Goal: Transaction & Acquisition: Subscribe to service/newsletter

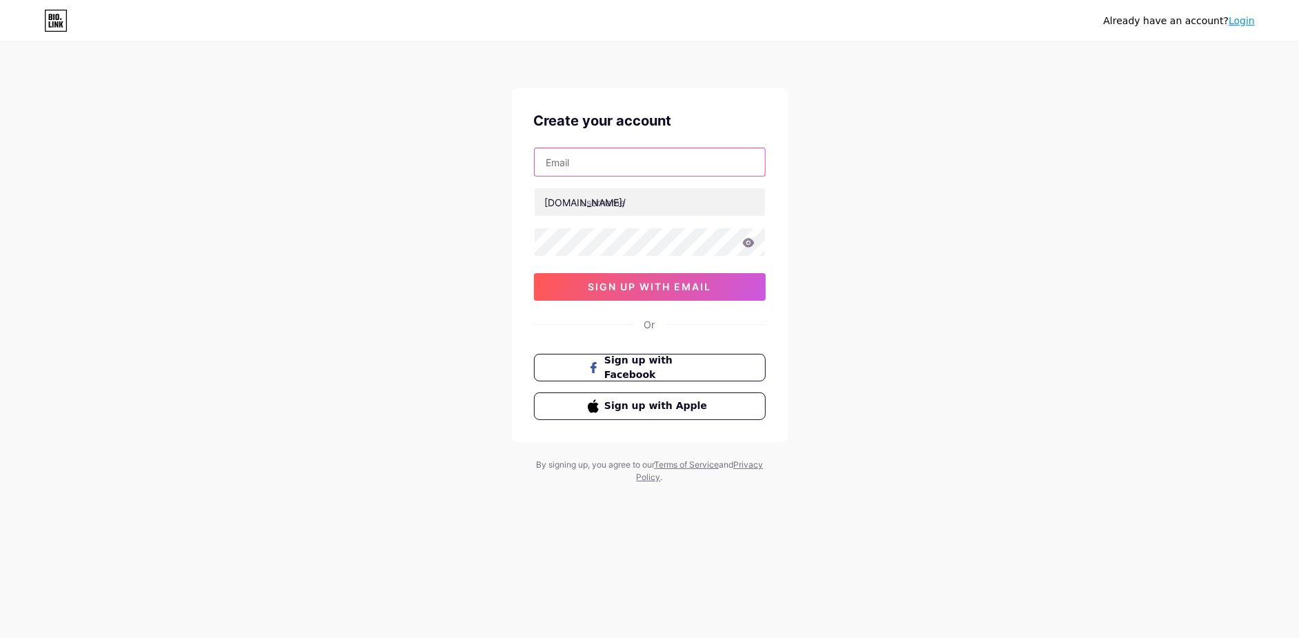
drag, startPoint x: 0, startPoint y: 0, endPoint x: 572, endPoint y: 163, distance: 594.6
click at [572, 163] on input "text" at bounding box center [650, 162] width 230 height 28
click at [865, 199] on div "Already have an account? Login Create your account [DOMAIN_NAME]/ 0cAFcWeA4cyQj…" at bounding box center [649, 264] width 1299 height 528
click at [666, 174] on input "text" at bounding box center [650, 162] width 230 height 28
paste input "[EMAIL_ADDRESS][DOMAIN_NAME]"
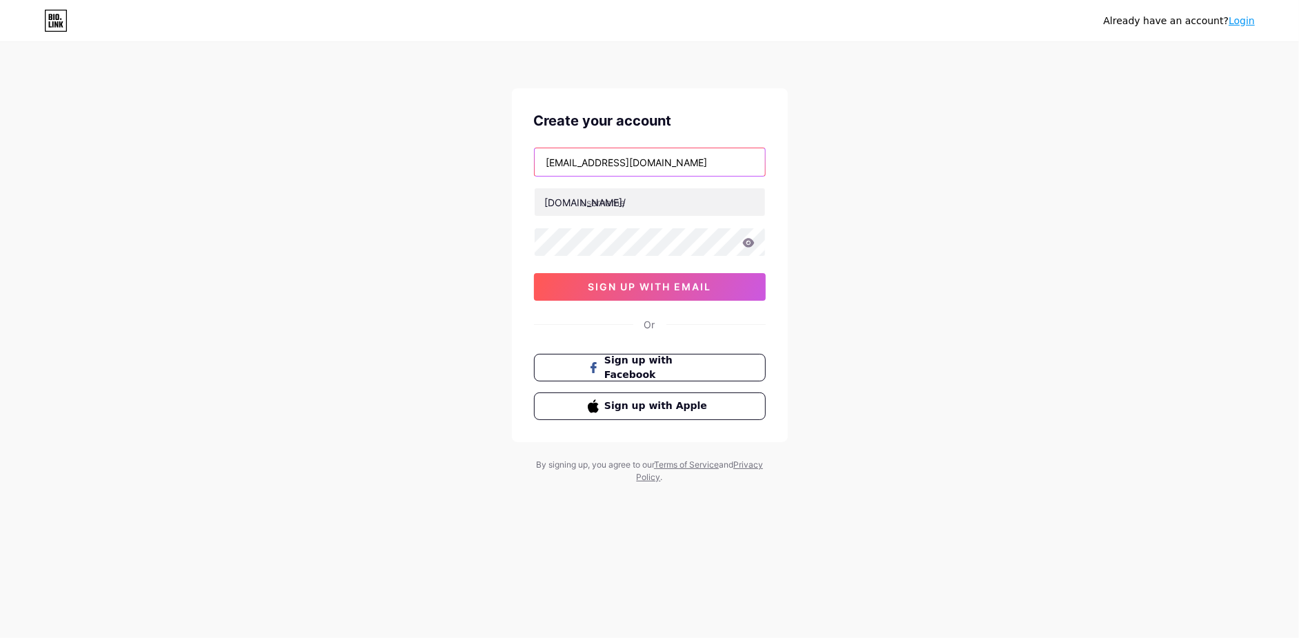
type input "[EMAIL_ADDRESS][DOMAIN_NAME]"
click at [446, 203] on div "Already have an account? Login Create your account [EMAIL_ADDRESS][DOMAIN_NAME]…" at bounding box center [649, 264] width 1299 height 528
click at [605, 203] on input "text" at bounding box center [650, 202] width 230 height 28
type input "aplikasi789bni"
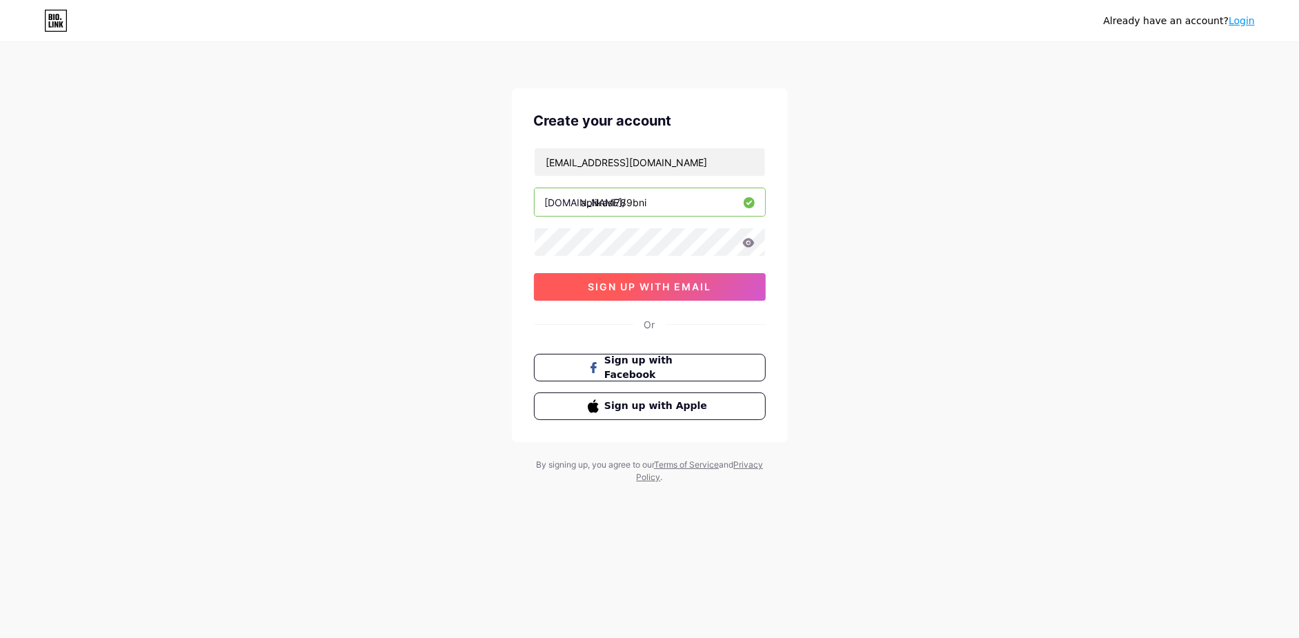
click at [567, 286] on button "sign up with email" at bounding box center [650, 287] width 232 height 28
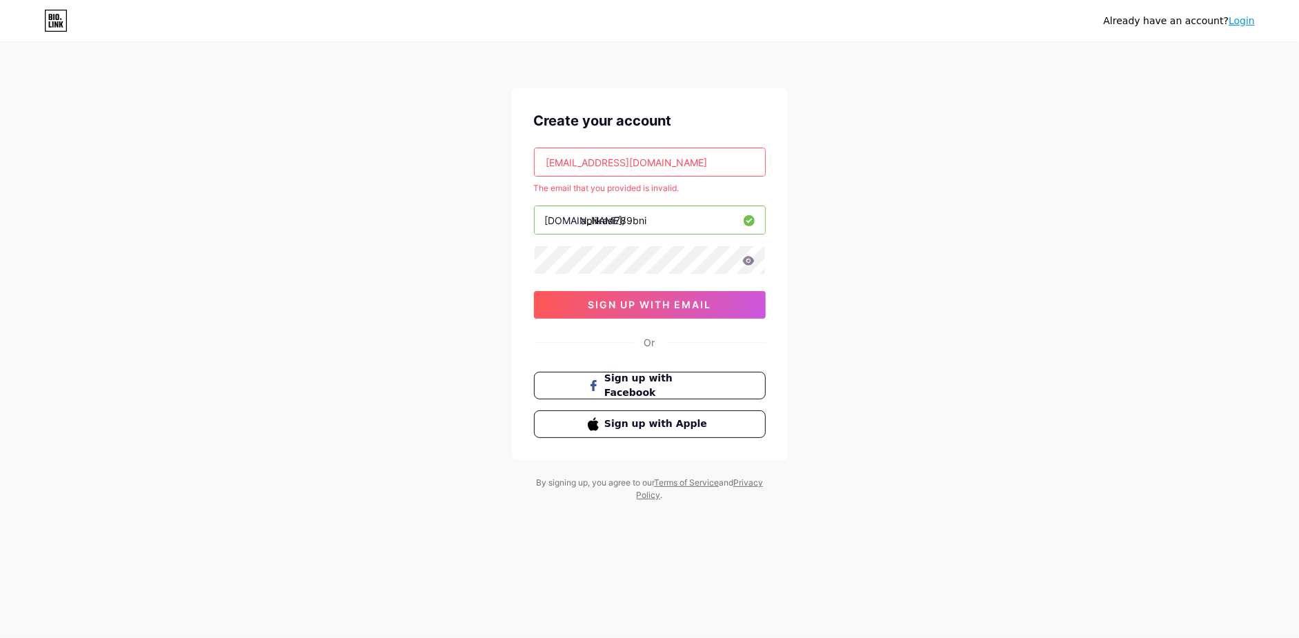
drag, startPoint x: 657, startPoint y: 158, endPoint x: 448, endPoint y: 202, distance: 213.6
click at [448, 202] on div "Already have an account? Login Create your account [EMAIL_ADDRESS][DOMAIN_NAME]…" at bounding box center [649, 273] width 1299 height 546
paste input "[EMAIL_ADDRESS]"
click at [612, 302] on span "sign up with email" at bounding box center [649, 305] width 123 height 12
drag, startPoint x: 675, startPoint y: 170, endPoint x: 465, endPoint y: 201, distance: 212.7
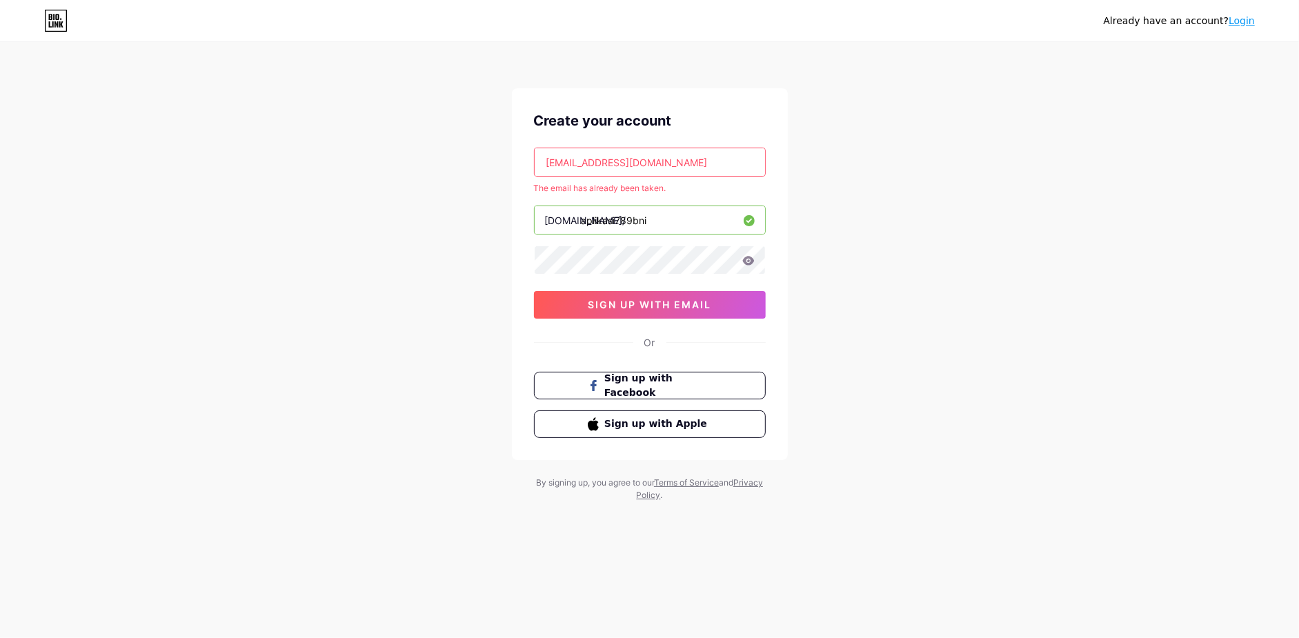
click at [465, 201] on div "Already have an account? Login Create your account [EMAIL_ADDRESS][DOMAIN_NAME]…" at bounding box center [649, 273] width 1299 height 546
click at [680, 152] on input "[EMAIL_ADDRESS][DOMAIN_NAME]" at bounding box center [650, 162] width 230 height 28
paste input "vx03x3x07j@bwmyga"
click at [292, 216] on div "Already have an account? Login Create your account [EMAIL_ADDRESS][DOMAIN_NAME]…" at bounding box center [649, 273] width 1299 height 546
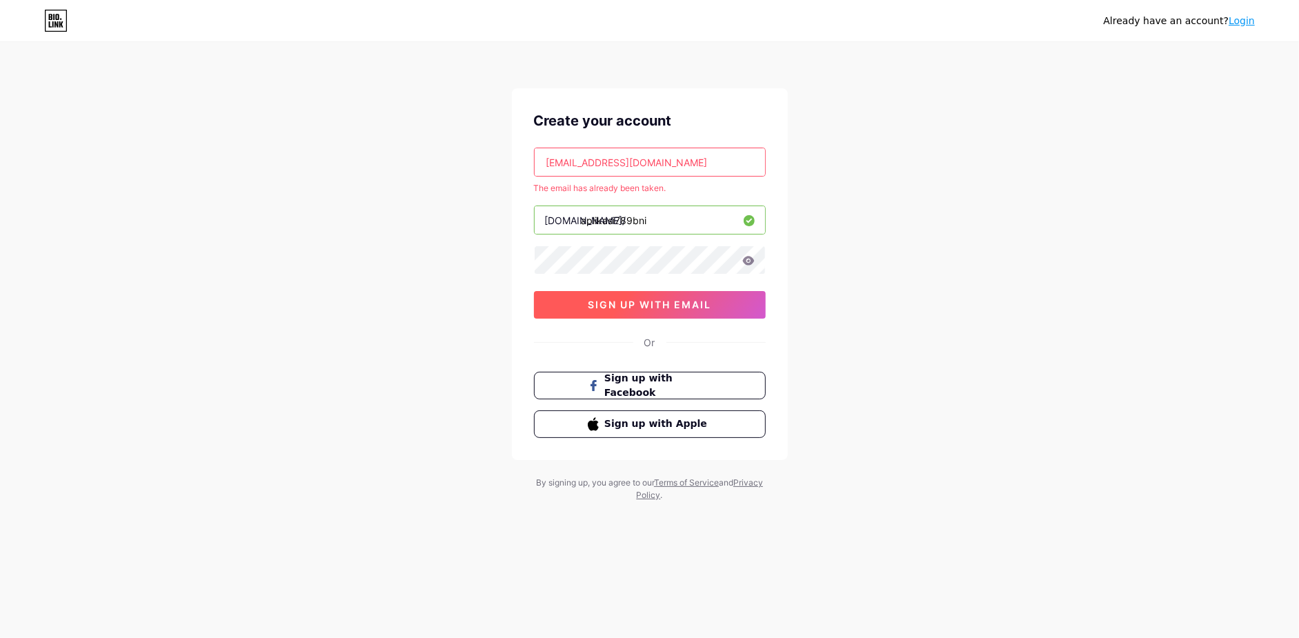
click at [583, 301] on button "sign up with email" at bounding box center [650, 305] width 232 height 28
click at [614, 153] on input "[EMAIL_ADDRESS][DOMAIN_NAME]" at bounding box center [650, 162] width 230 height 28
click at [704, 158] on input "[EMAIL_ADDRESS][DOMAIN_NAME]" at bounding box center [650, 162] width 230 height 28
paste input "teira20662@aminating"
type input "[EMAIL_ADDRESS][DOMAIN_NAME]"
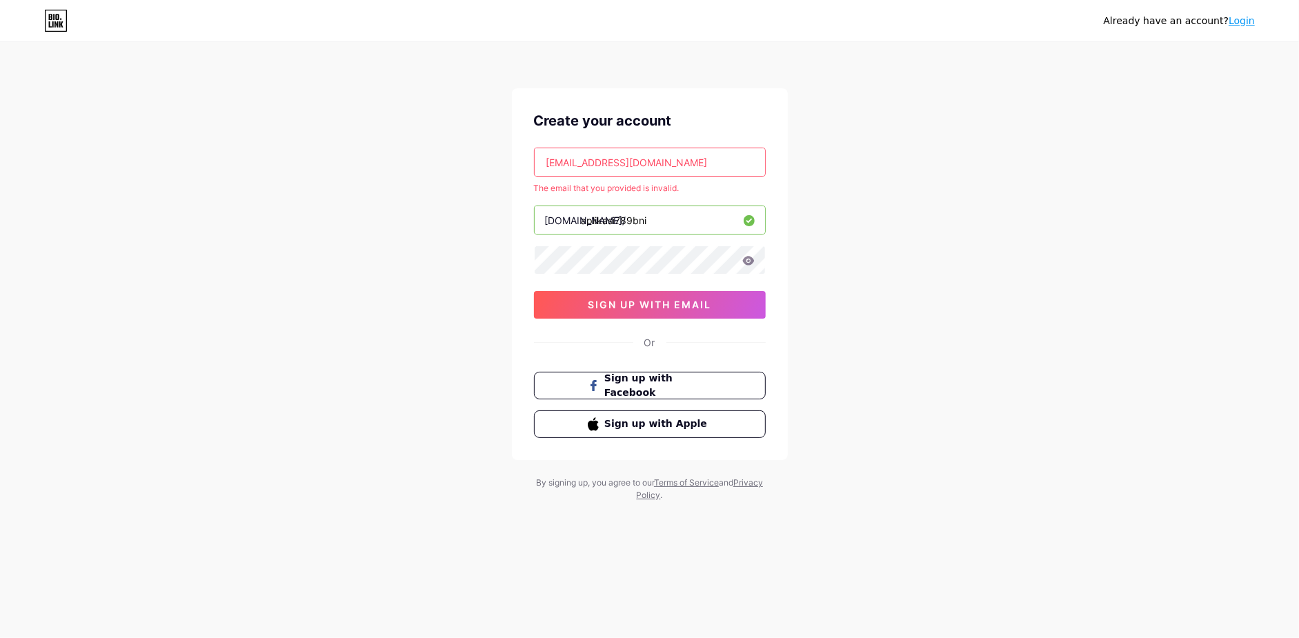
click at [455, 248] on div "Already have an account? Login Create your account [EMAIL_ADDRESS][DOMAIN_NAME]…" at bounding box center [649, 273] width 1299 height 546
click at [624, 288] on div "[EMAIL_ADDRESS][DOMAIN_NAME] The email that you provided is invalid. [DOMAIN_NA…" at bounding box center [650, 233] width 232 height 171
click at [621, 299] on span "sign up with email" at bounding box center [649, 305] width 123 height 12
drag, startPoint x: 220, startPoint y: 269, endPoint x: 261, endPoint y: 106, distance: 167.8
click at [220, 269] on div "Already have an account? Login Create your account [EMAIL_ADDRESS][DOMAIN_NAME]…" at bounding box center [649, 273] width 1299 height 546
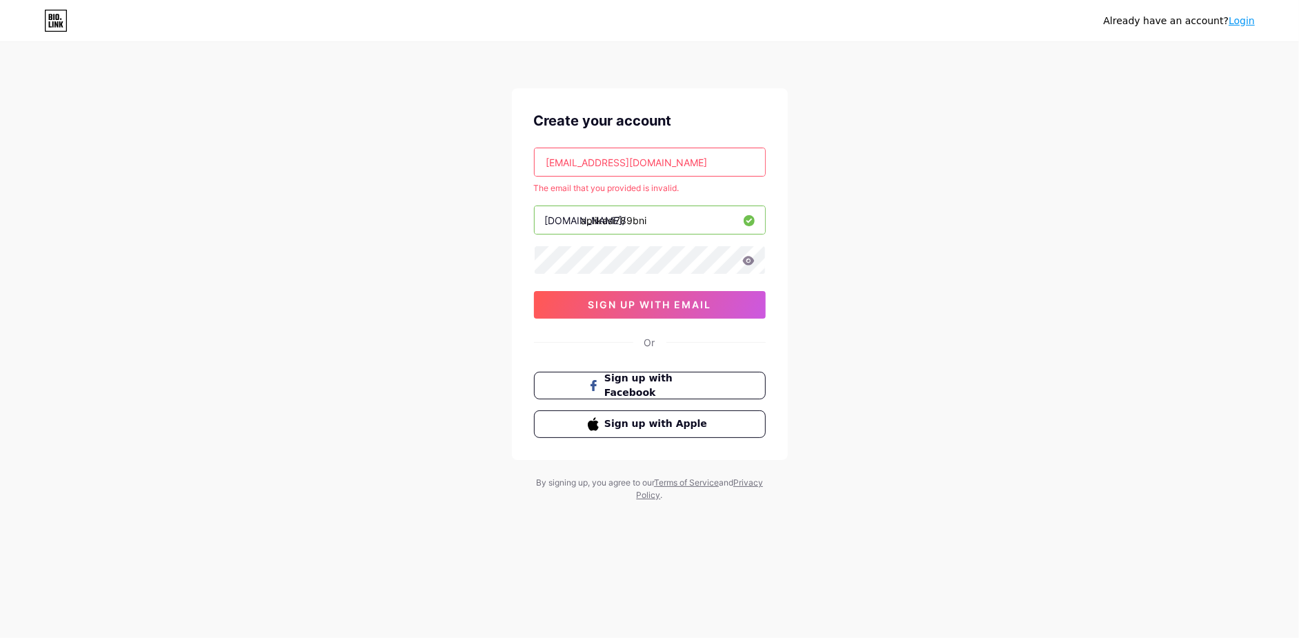
click at [180, 257] on div "Already have an account? Login Create your account [EMAIL_ADDRESS][DOMAIN_NAME]…" at bounding box center [649, 273] width 1299 height 546
click at [566, 420] on button "Sign up with Apple" at bounding box center [649, 424] width 235 height 28
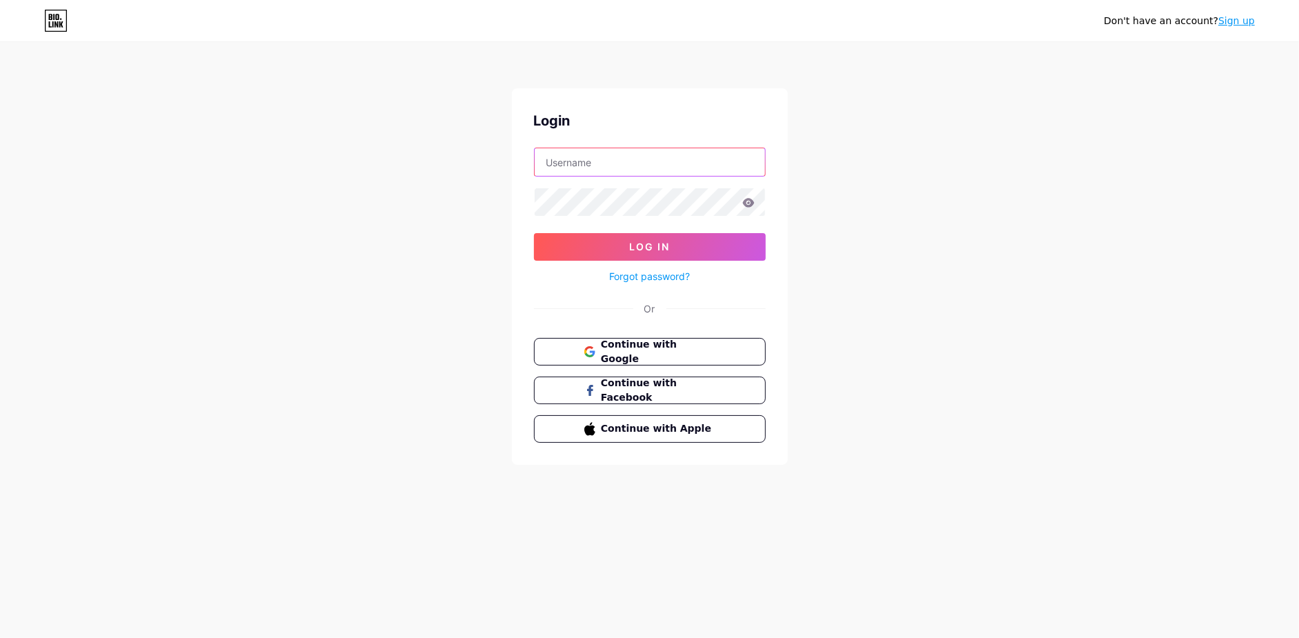
click at [550, 149] on input "text" at bounding box center [650, 162] width 230 height 28
paste input "78winnagoya"
type input "78winnagoya"
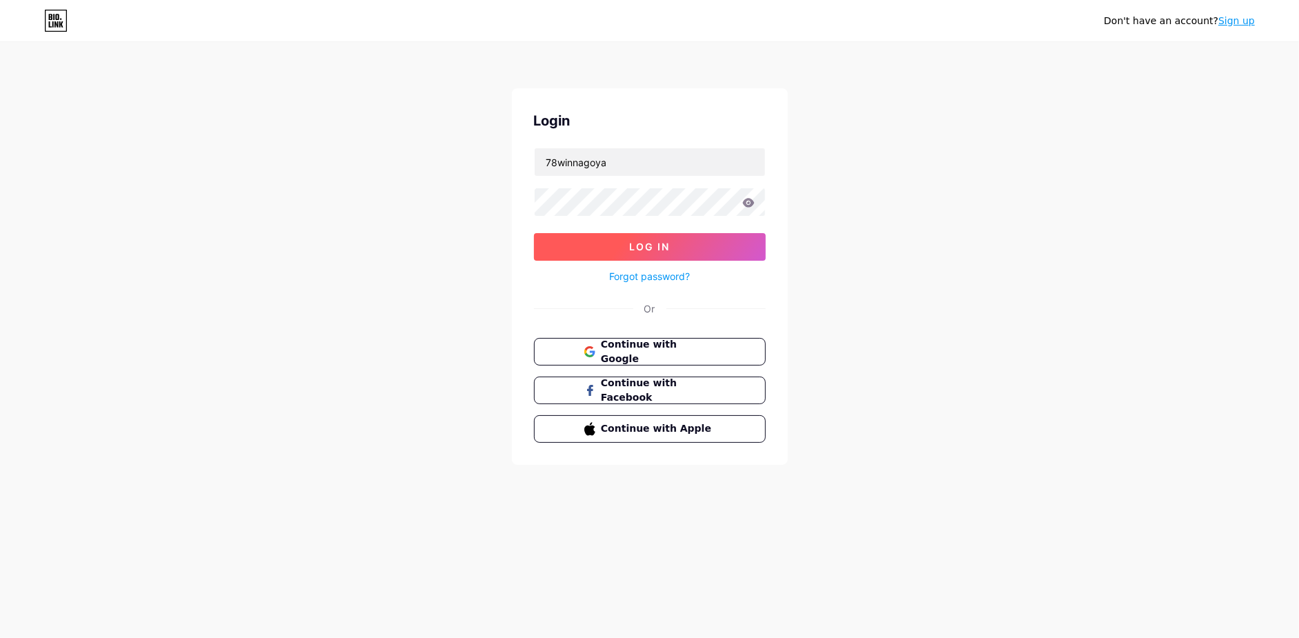
click at [573, 247] on button "Log In" at bounding box center [650, 247] width 232 height 28
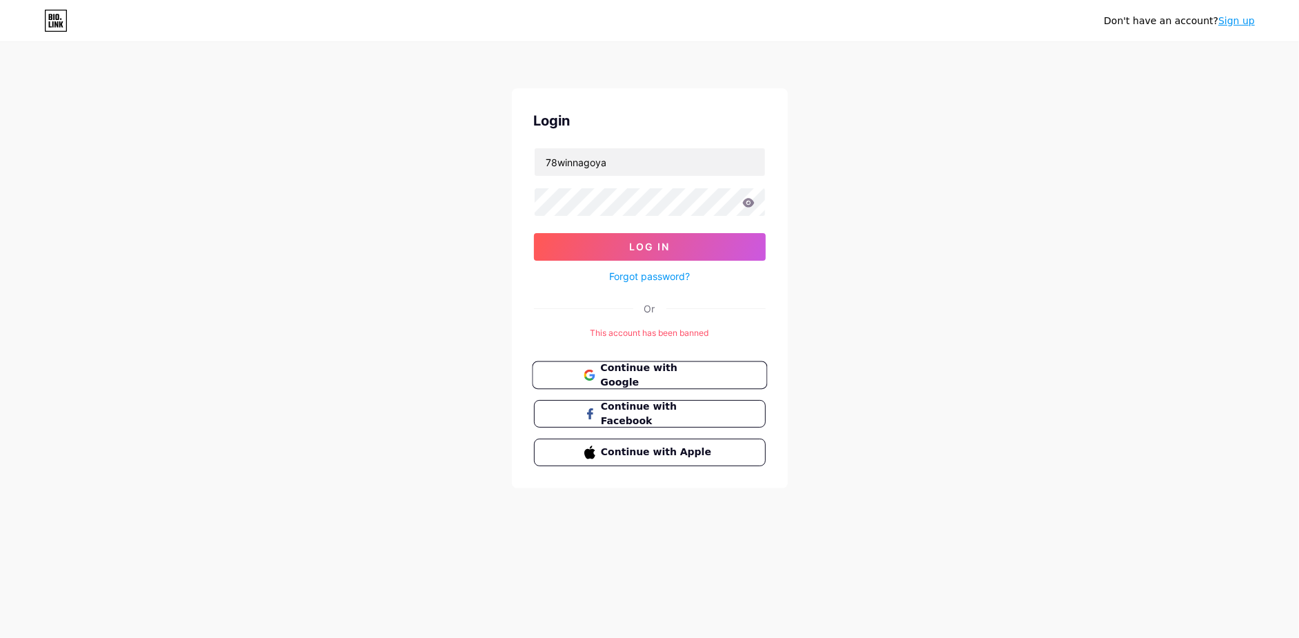
click at [635, 361] on button "Continue with Google" at bounding box center [649, 375] width 235 height 28
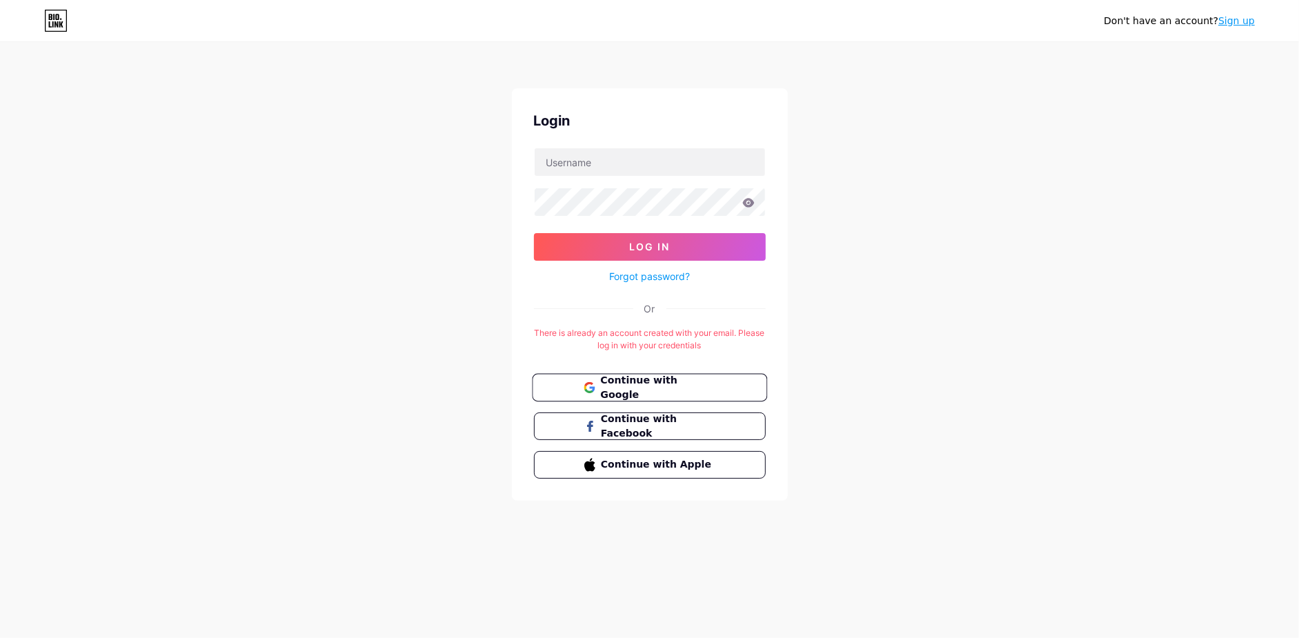
click at [684, 388] on span "Continue with Google" at bounding box center [657, 388] width 115 height 30
